Goal: Ask a question: Seek information or help from site administrators or community

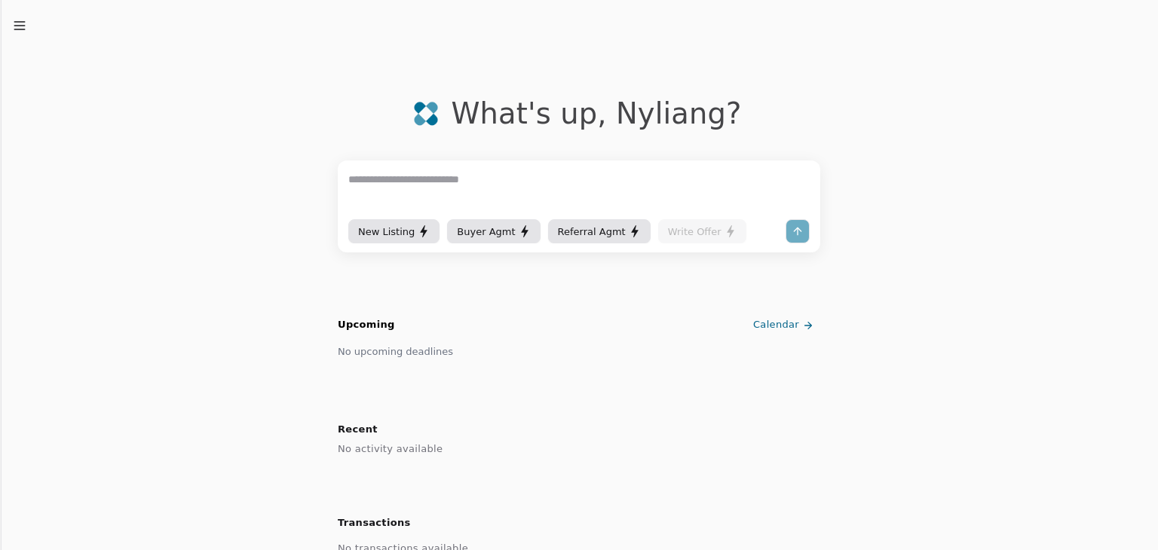
click at [410, 197] on textarea at bounding box center [578, 193] width 461 height 45
type textarea "**********"
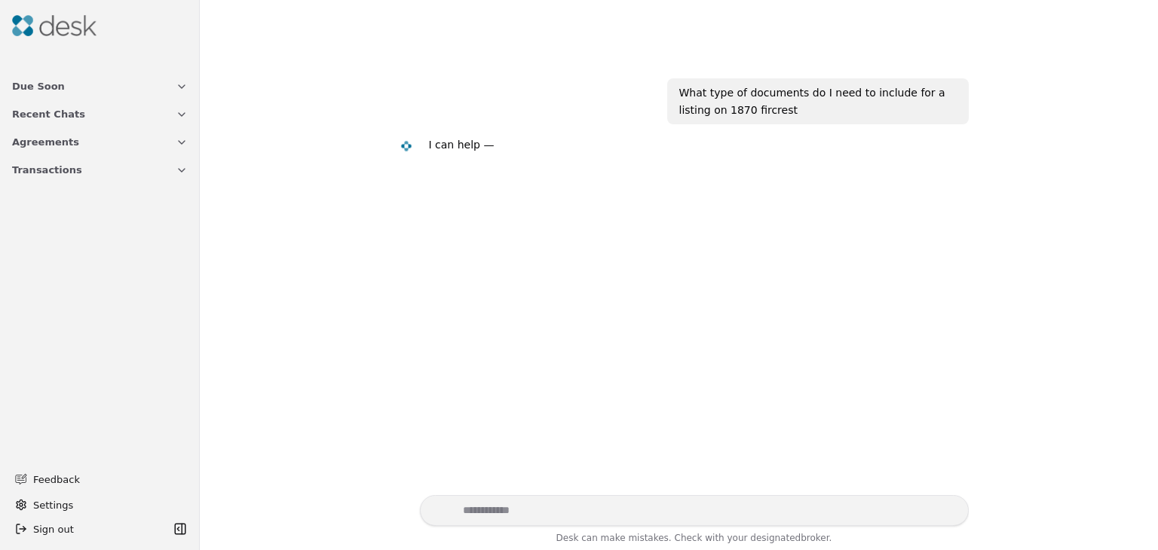
scroll to position [26, 0]
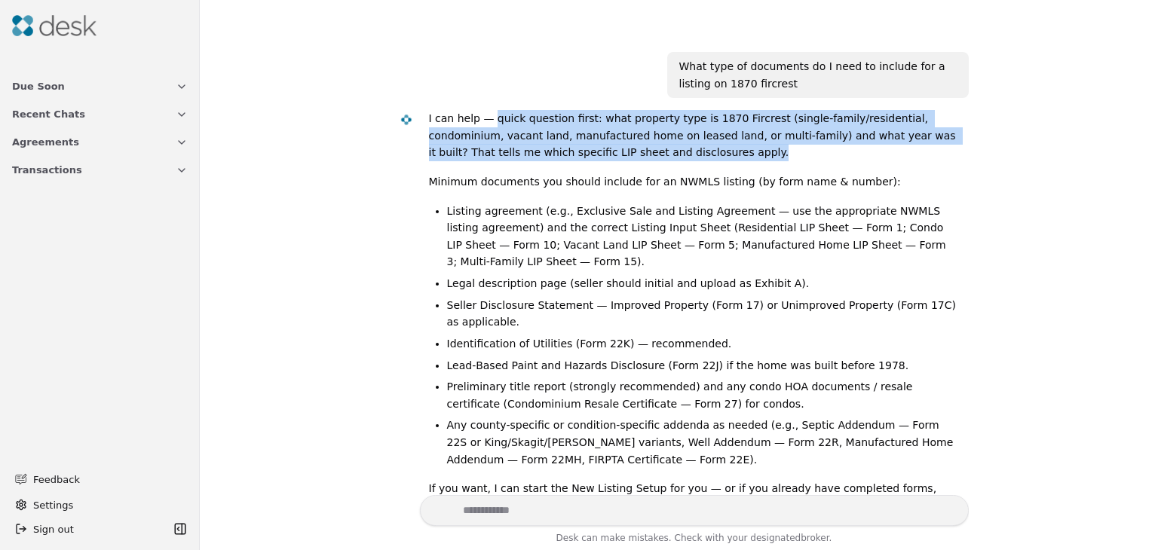
drag, startPoint x: 485, startPoint y: 118, endPoint x: 568, endPoint y: 155, distance: 90.5
click at [568, 155] on p "I can help — quick question first: what property type is 1870 Fircrest (single-…" at bounding box center [693, 135] width 528 height 51
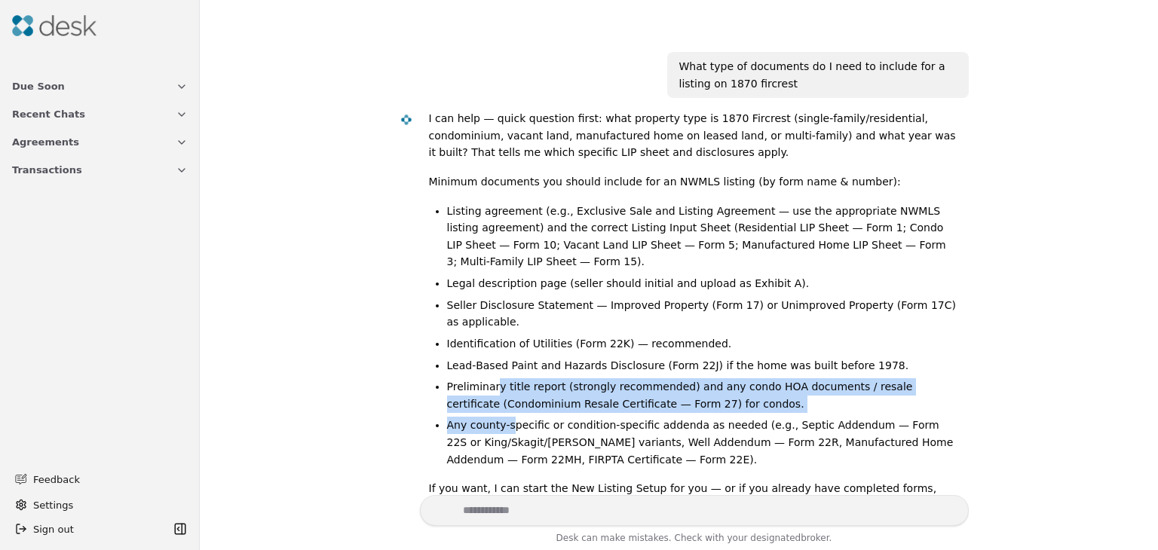
drag, startPoint x: 486, startPoint y: 360, endPoint x: 503, endPoint y: 384, distance: 29.7
click at [503, 384] on ul "Listing agreement (e.g., Exclusive Sale and Listing Agreement — use the appropr…" at bounding box center [693, 336] width 528 height 266
click at [503, 417] on li "Any county‑specific or condition‑specific addenda as needed (e.g., Septic Adden…" at bounding box center [702, 442] width 510 height 51
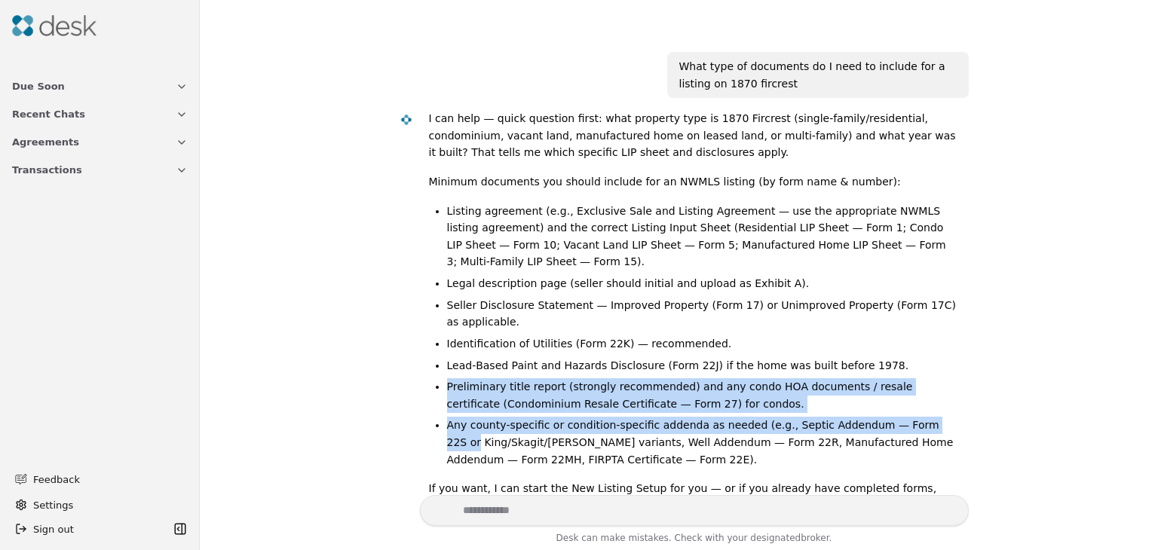
drag, startPoint x: 1156, startPoint y: 335, endPoint x: 1155, endPoint y: 387, distance: 52.0
click at [1155, 387] on div "What type of documents do I need to include for a listing on 1870 fircrest I ca…" at bounding box center [679, 275] width 958 height 550
click at [1019, 353] on div "What type of documents do I need to include for a listing on 1870 fircrest I ca…" at bounding box center [679, 271] width 940 height 447
